Goal: Transaction & Acquisition: Purchase product/service

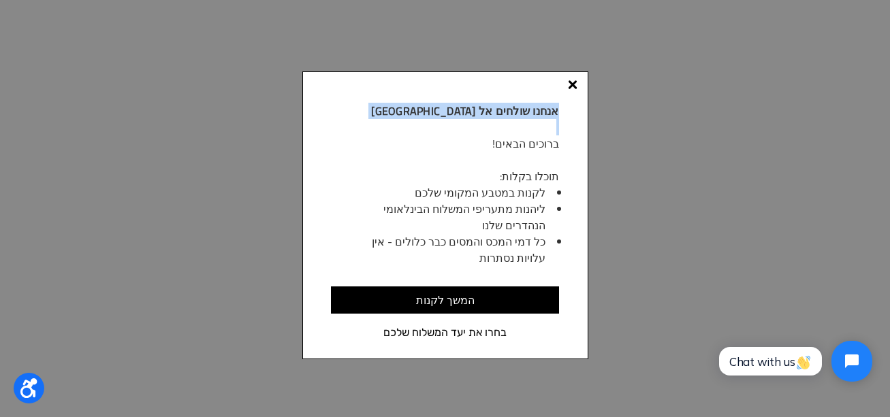
drag, startPoint x: 573, startPoint y: 85, endPoint x: 577, endPoint y: 402, distance: 316.6
click at [560, 237] on div "אנחנו שולחים אל [PERSON_NAME] ברוכים הבאים! תוכלו בקלות: לקנות במטבע המקומי שלכ…" at bounding box center [445, 215] width 286 height 288
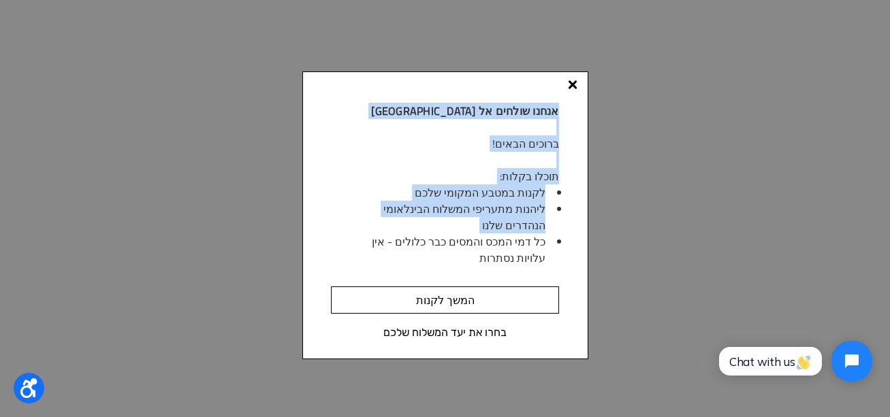
click at [495, 307] on input "המשך לקנות" at bounding box center [444, 300] width 227 height 27
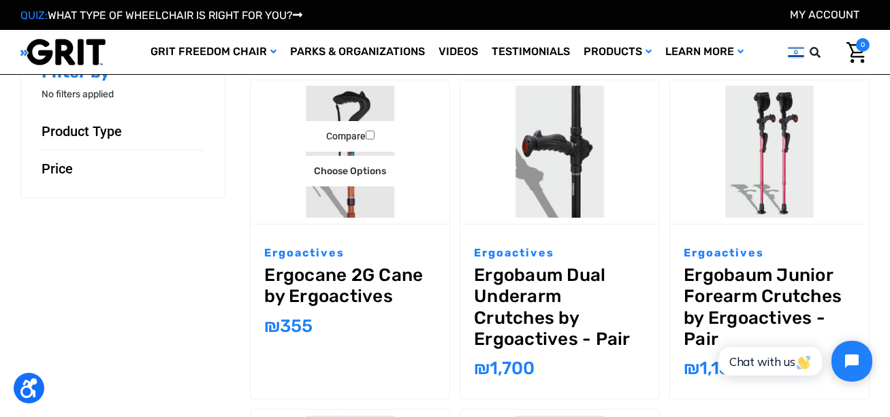
click at [365, 280] on link "Ergocane 2G Cane by Ergoactives" at bounding box center [350, 286] width 172 height 42
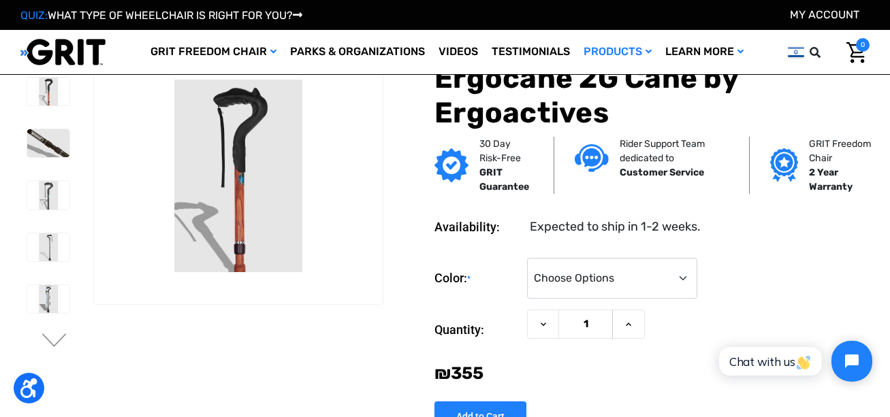
scroll to position [68, 0]
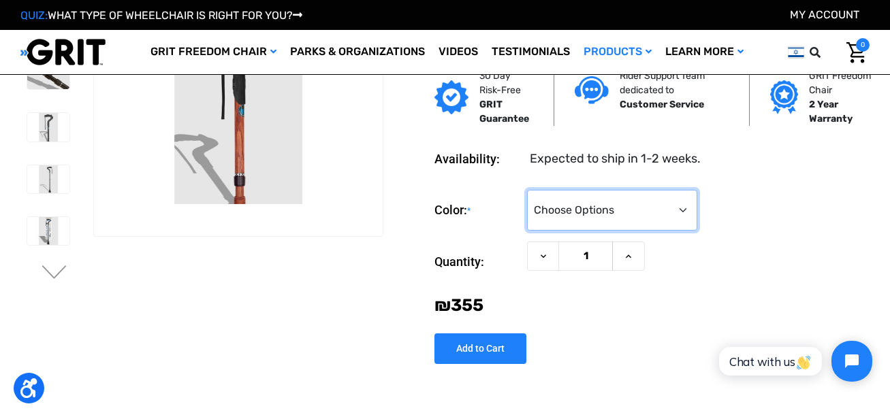
click at [683, 208] on select "Choose Options Black Wood Carbon Checkered" at bounding box center [612, 210] width 170 height 41
select select "575"
click at [527, 190] on select "Choose Options Black Wood Carbon Checkered" at bounding box center [612, 210] width 170 height 41
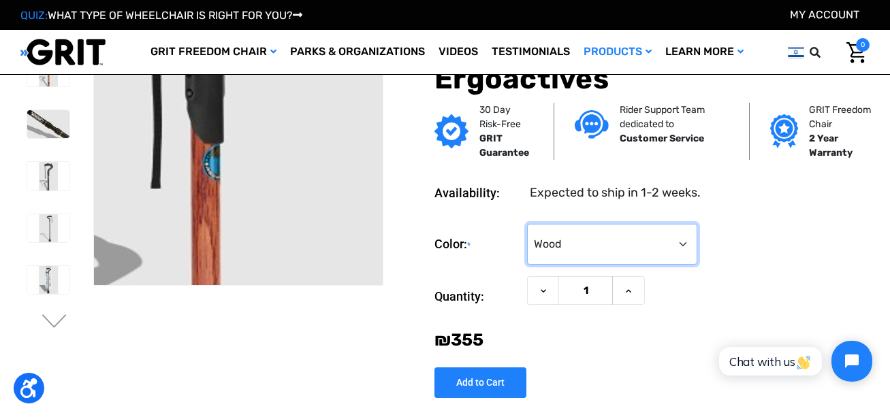
scroll to position [0, 0]
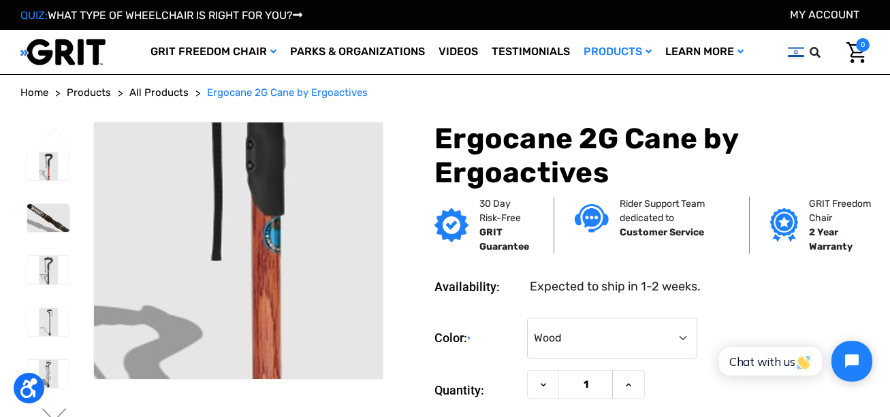
click at [225, 270] on img at bounding box center [262, 225] width 871 height 581
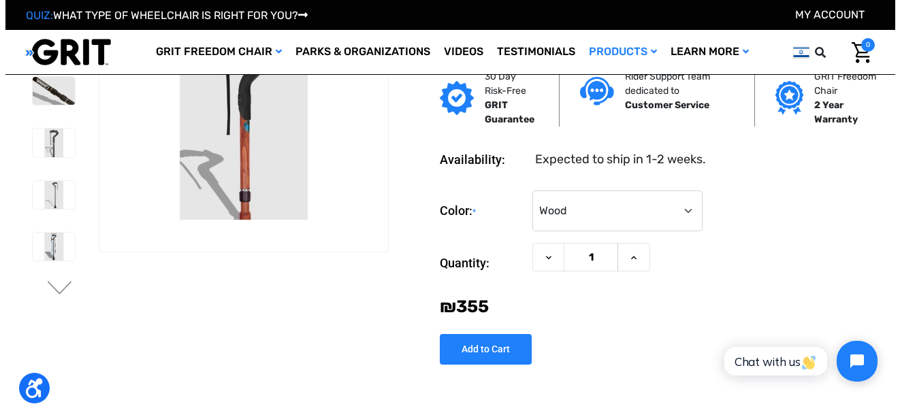
scroll to position [68, 0]
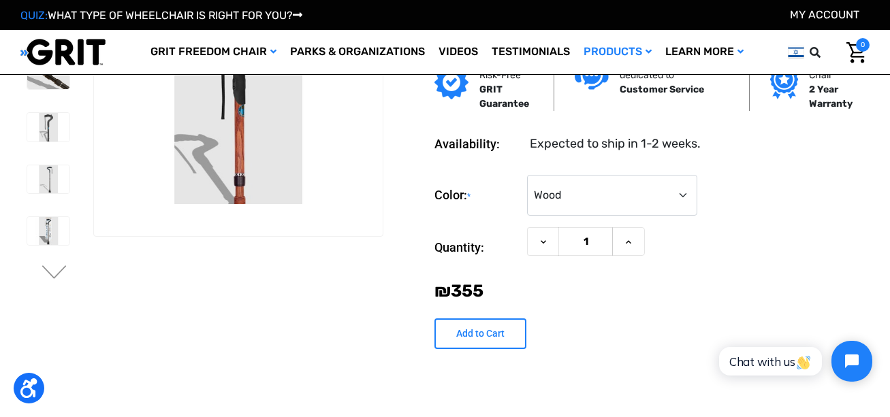
click at [498, 338] on input "Add to Cart" at bounding box center [480, 334] width 92 height 31
type input "Add to Cart"
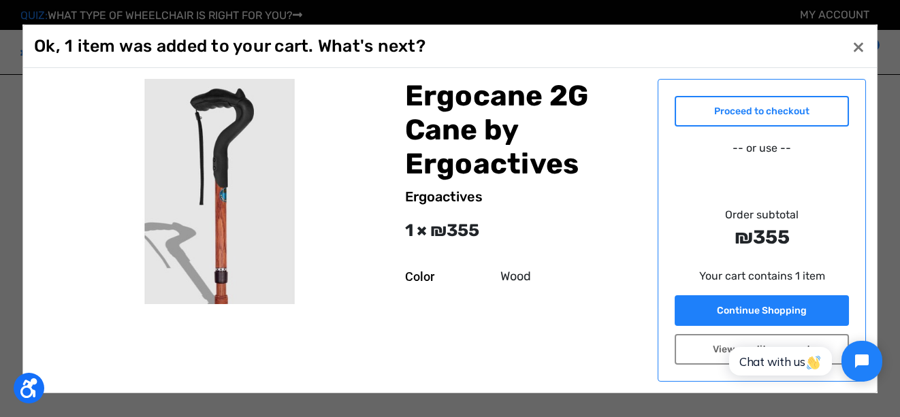
click at [730, 116] on link "Proceed to checkout" at bounding box center [762, 111] width 174 height 31
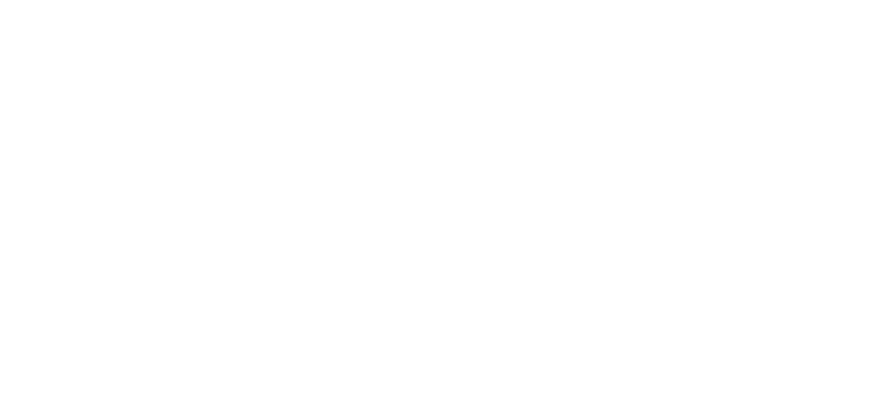
scroll to position [613, 0]
